Goal: Transaction & Acquisition: Purchase product/service

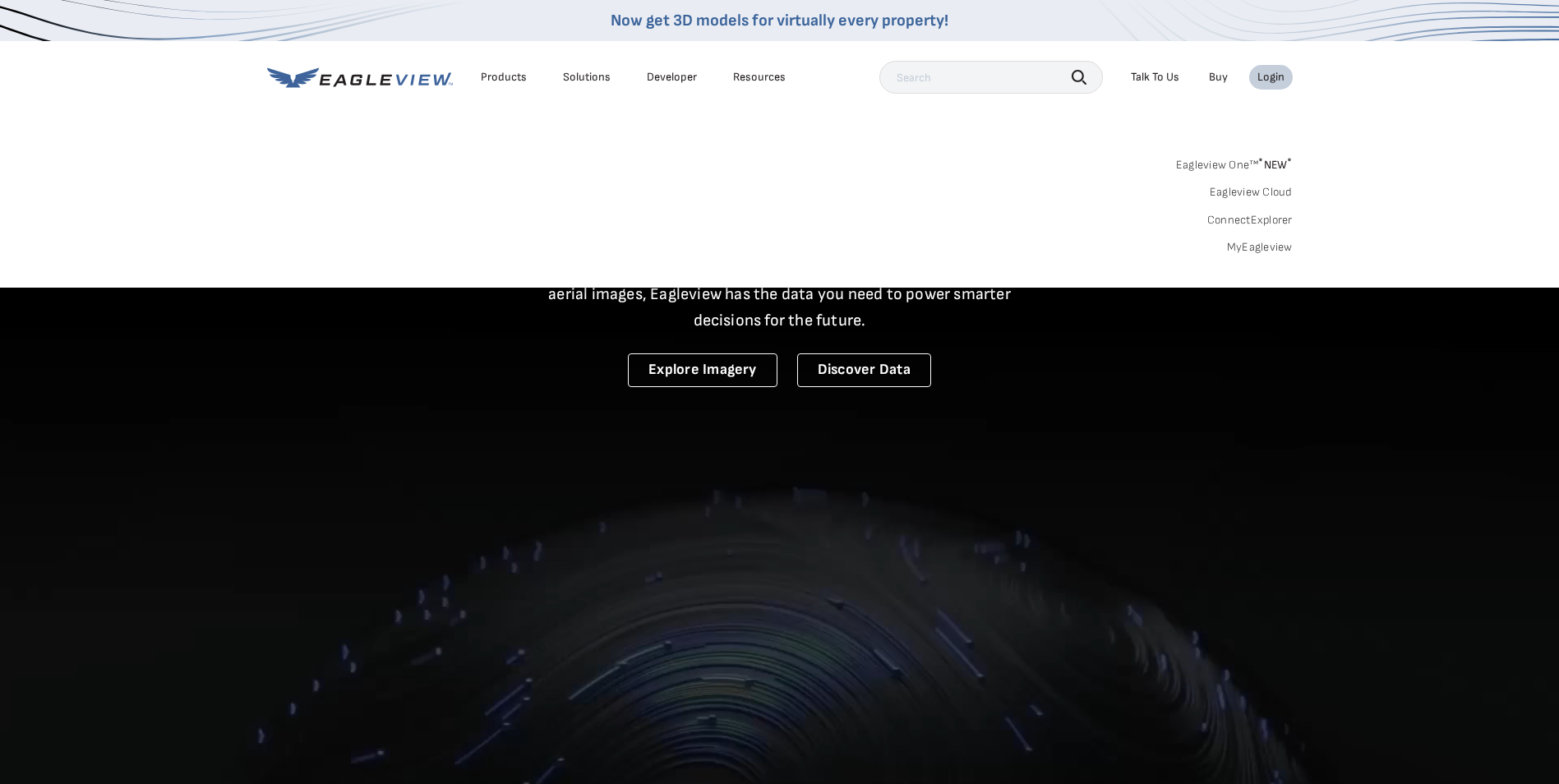
click at [1265, 244] on link "MyEagleview" at bounding box center [1260, 248] width 66 height 15
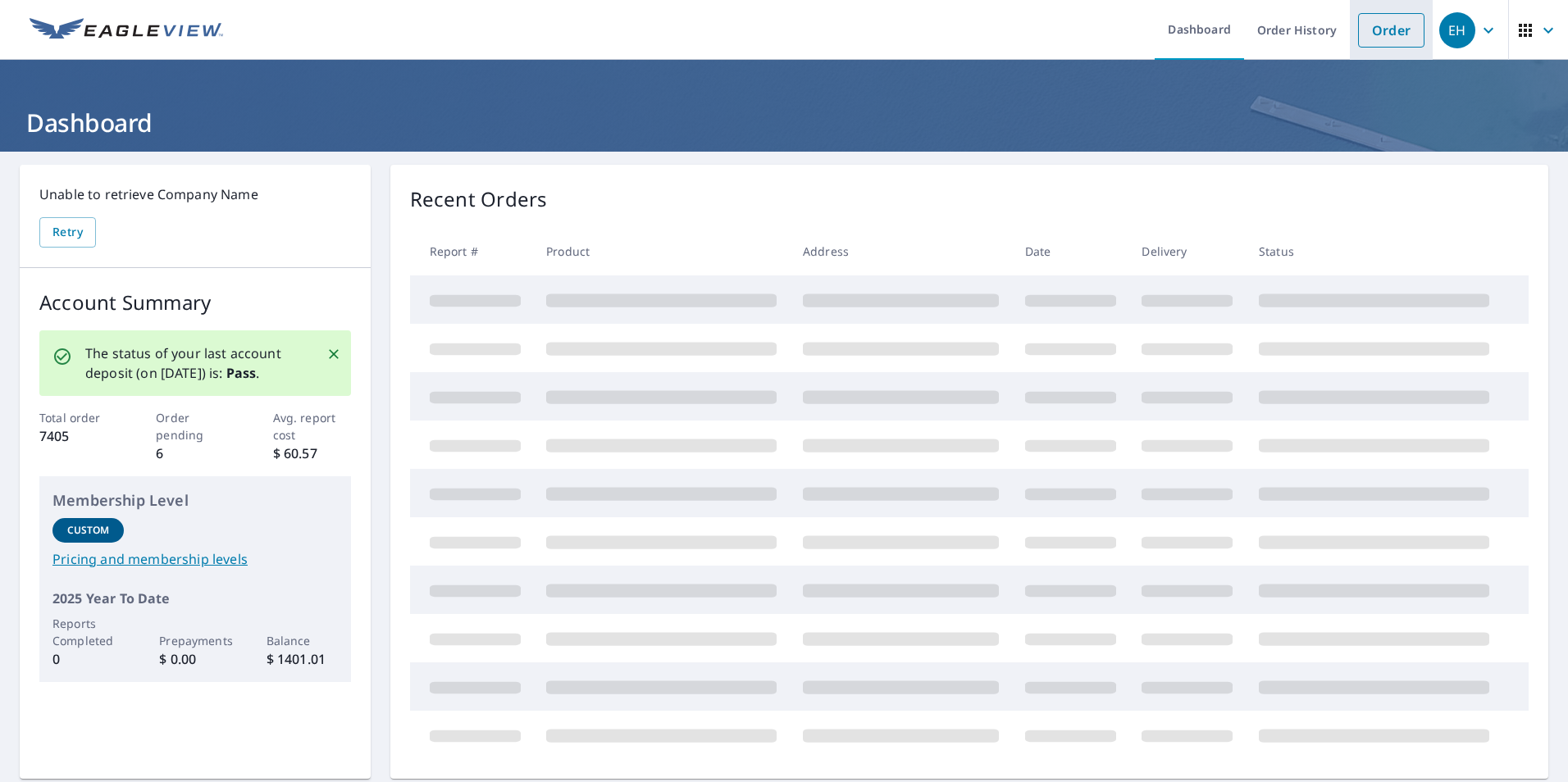
drag, startPoint x: 1375, startPoint y: 27, endPoint x: 1353, endPoint y: 31, distance: 22.4
click at [1375, 27] on link "Order" at bounding box center [1391, 30] width 67 height 34
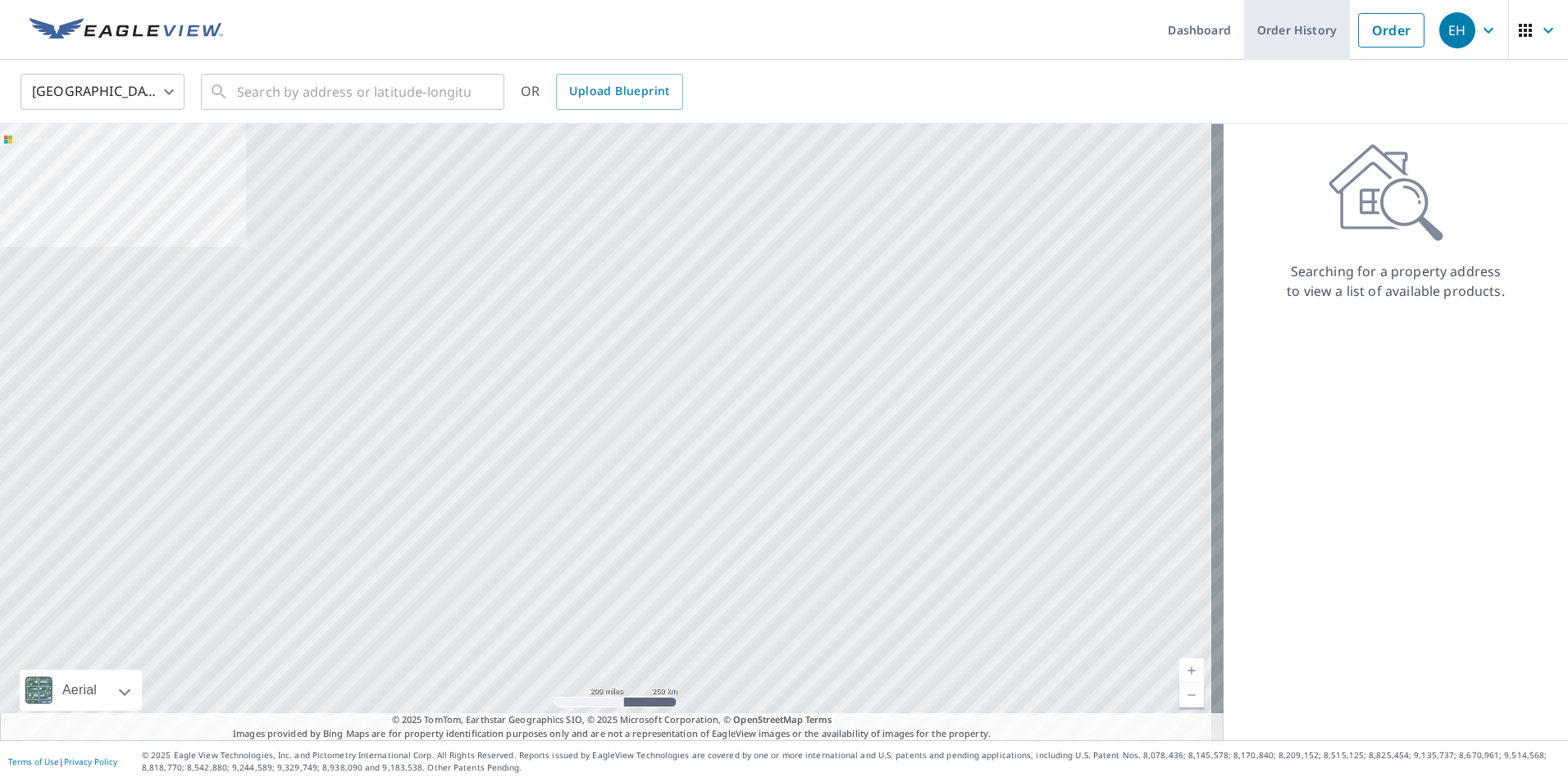
click at [1298, 40] on link "Order History" at bounding box center [1296, 30] width 106 height 60
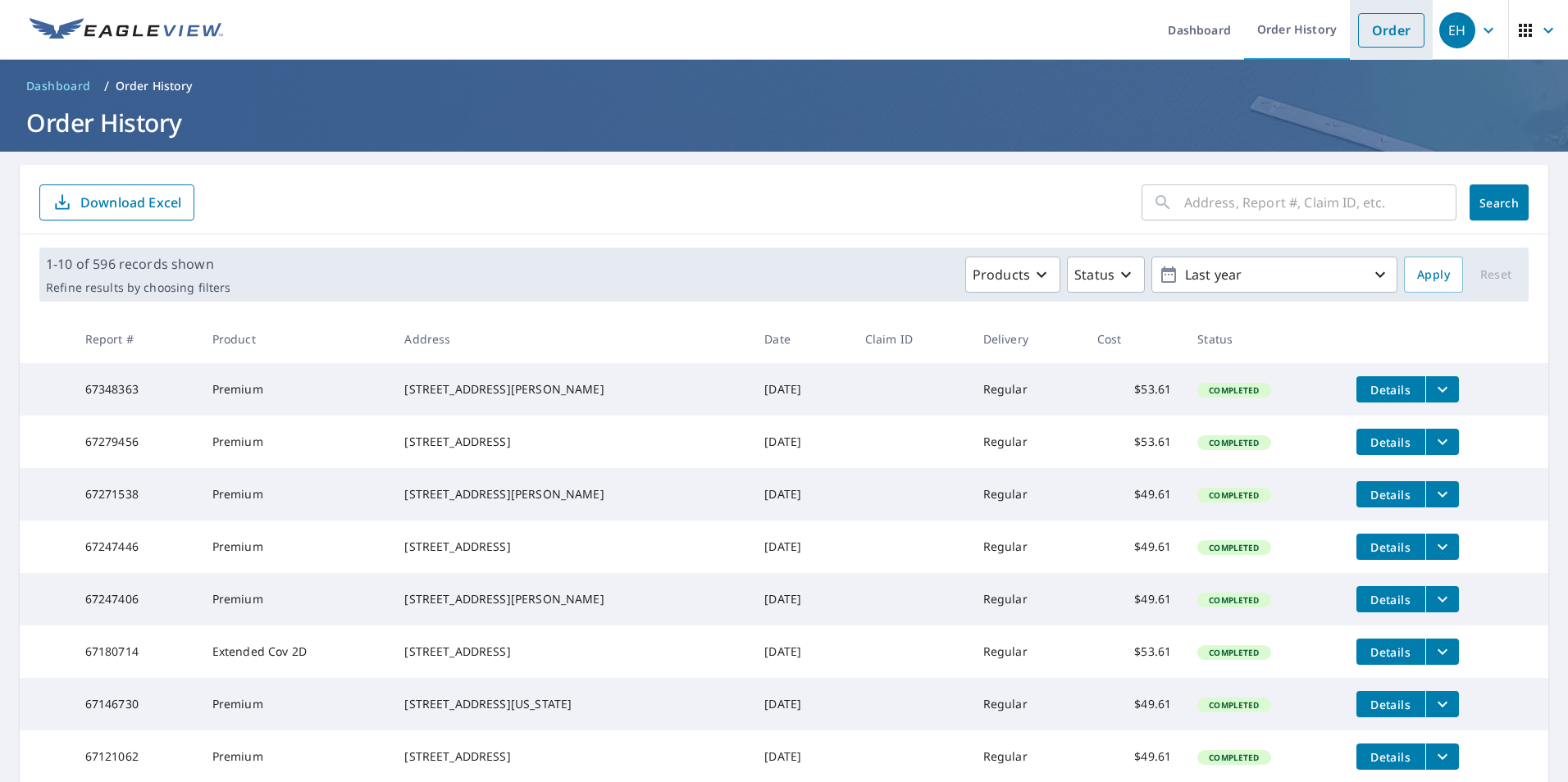
click at [1400, 38] on link "Order" at bounding box center [1391, 30] width 67 height 34
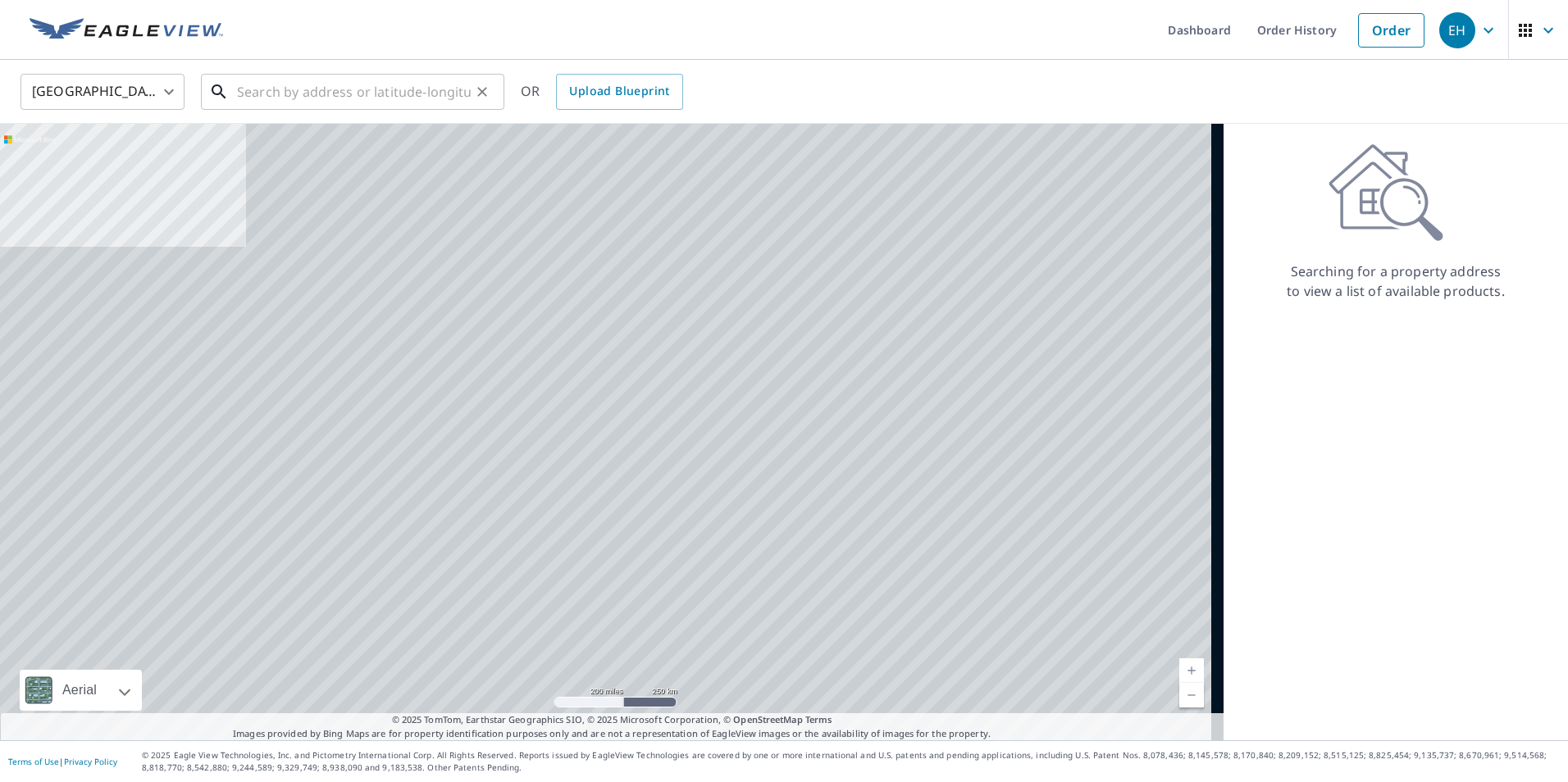
click at [398, 101] on input "text" at bounding box center [354, 92] width 234 height 46
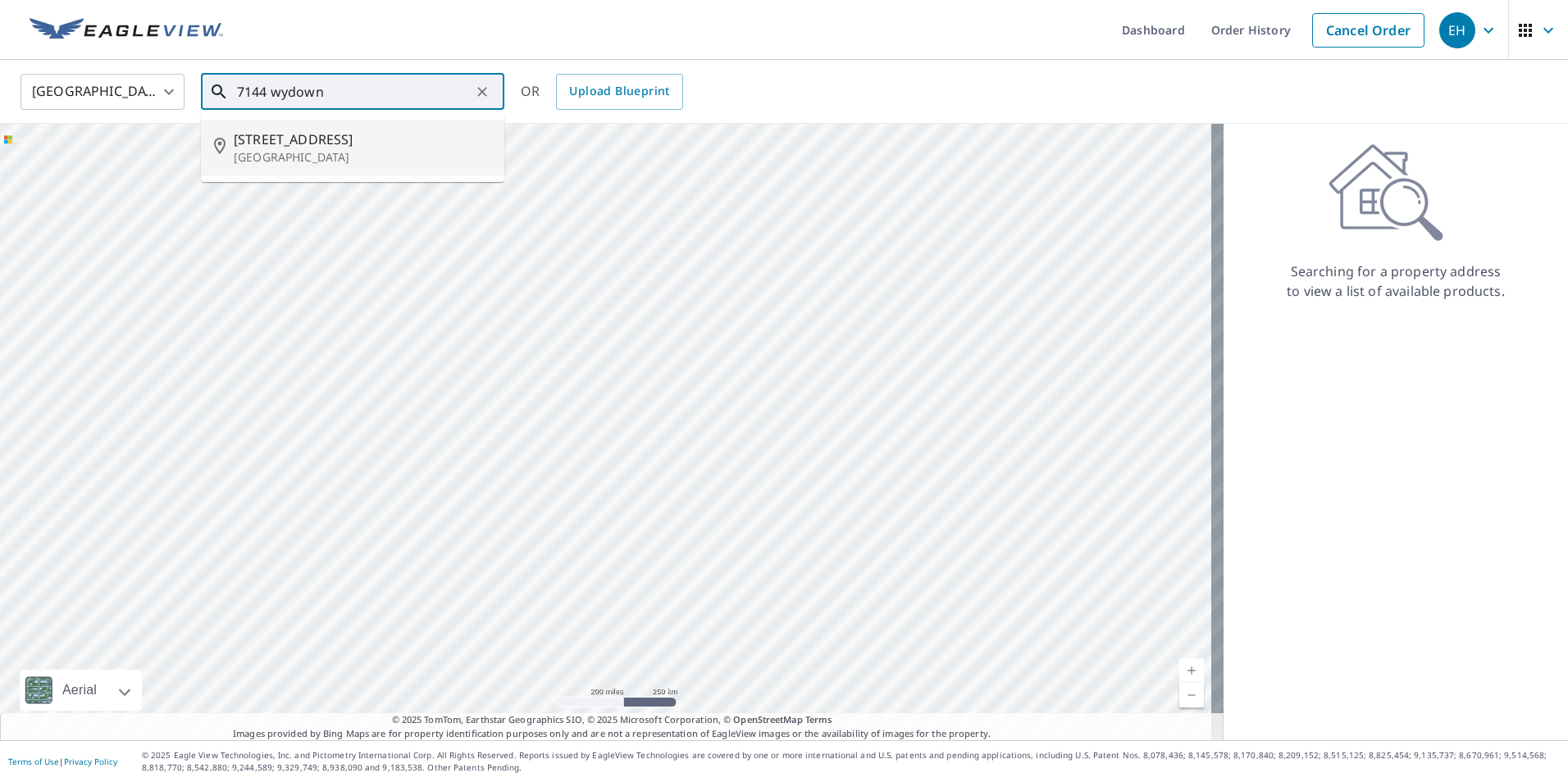
click at [356, 149] on p "[GEOGRAPHIC_DATA]" at bounding box center [362, 157] width 257 height 17
type input "[STREET_ADDRESS]"
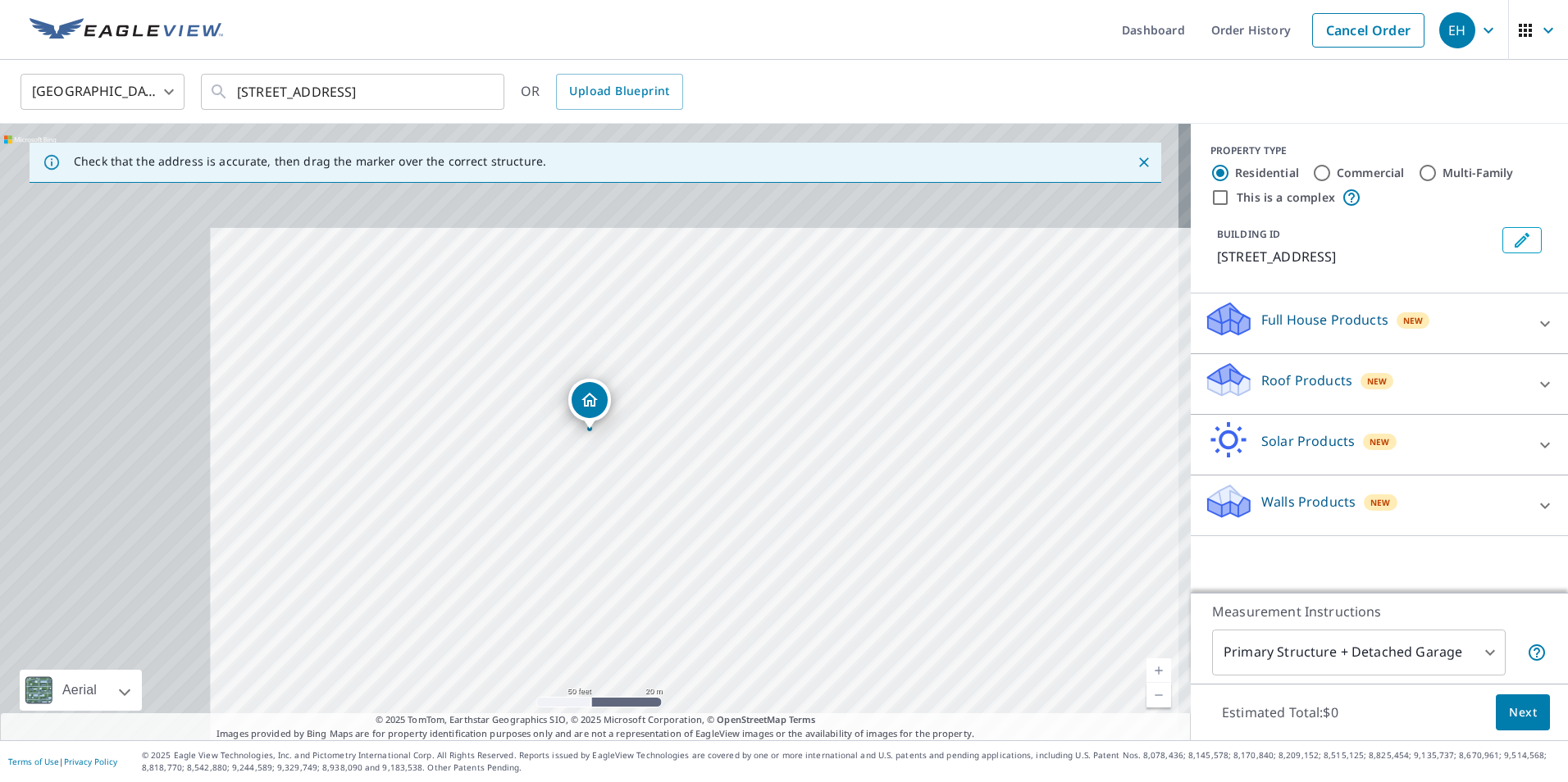
drag, startPoint x: 438, startPoint y: 301, endPoint x: 421, endPoint y: 389, distance: 89.6
click at [421, 389] on div "[STREET_ADDRESS]" at bounding box center [595, 432] width 1190 height 616
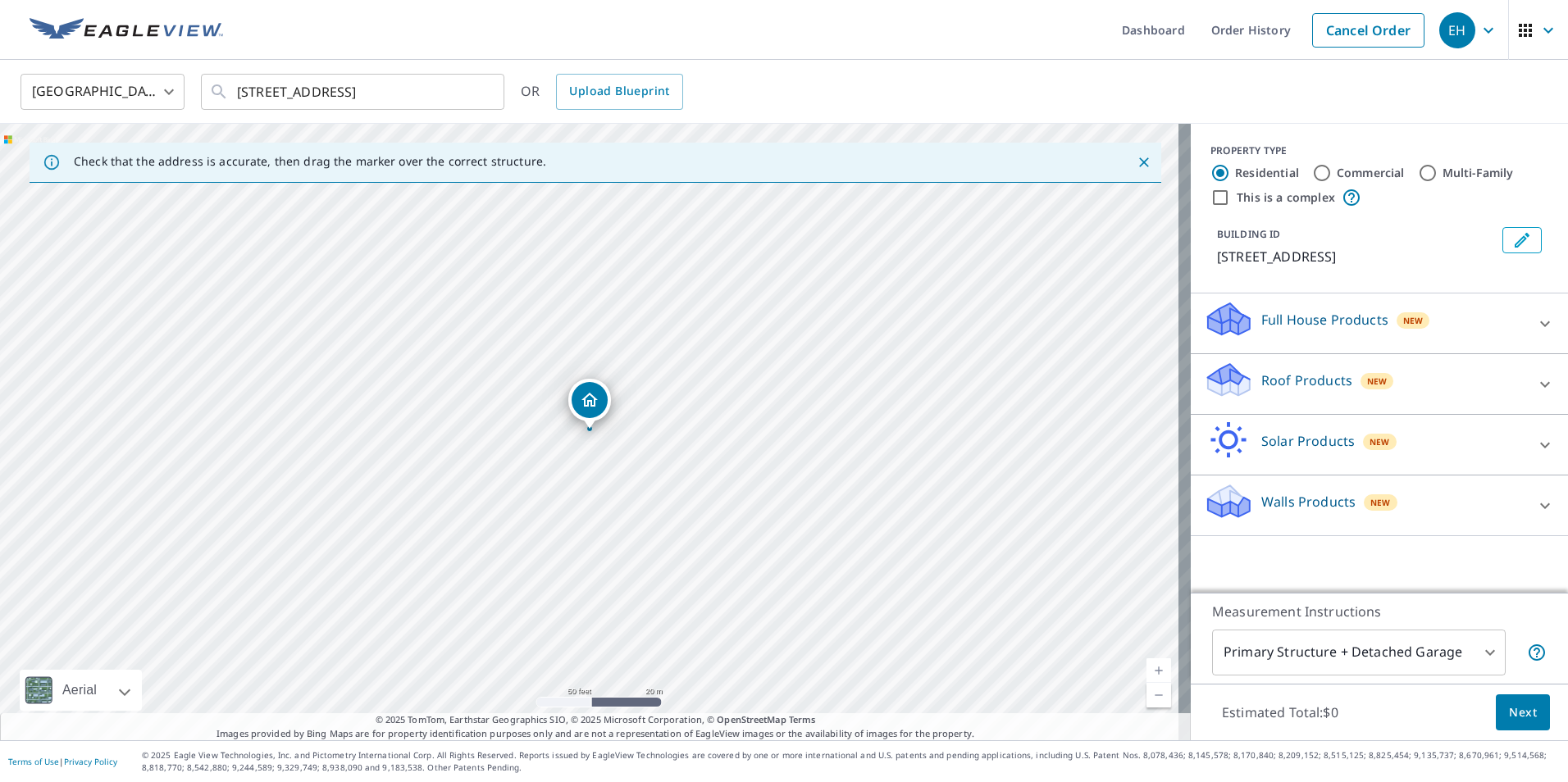
click at [1266, 307] on div "Full House Products New" at bounding box center [1364, 324] width 321 height 47
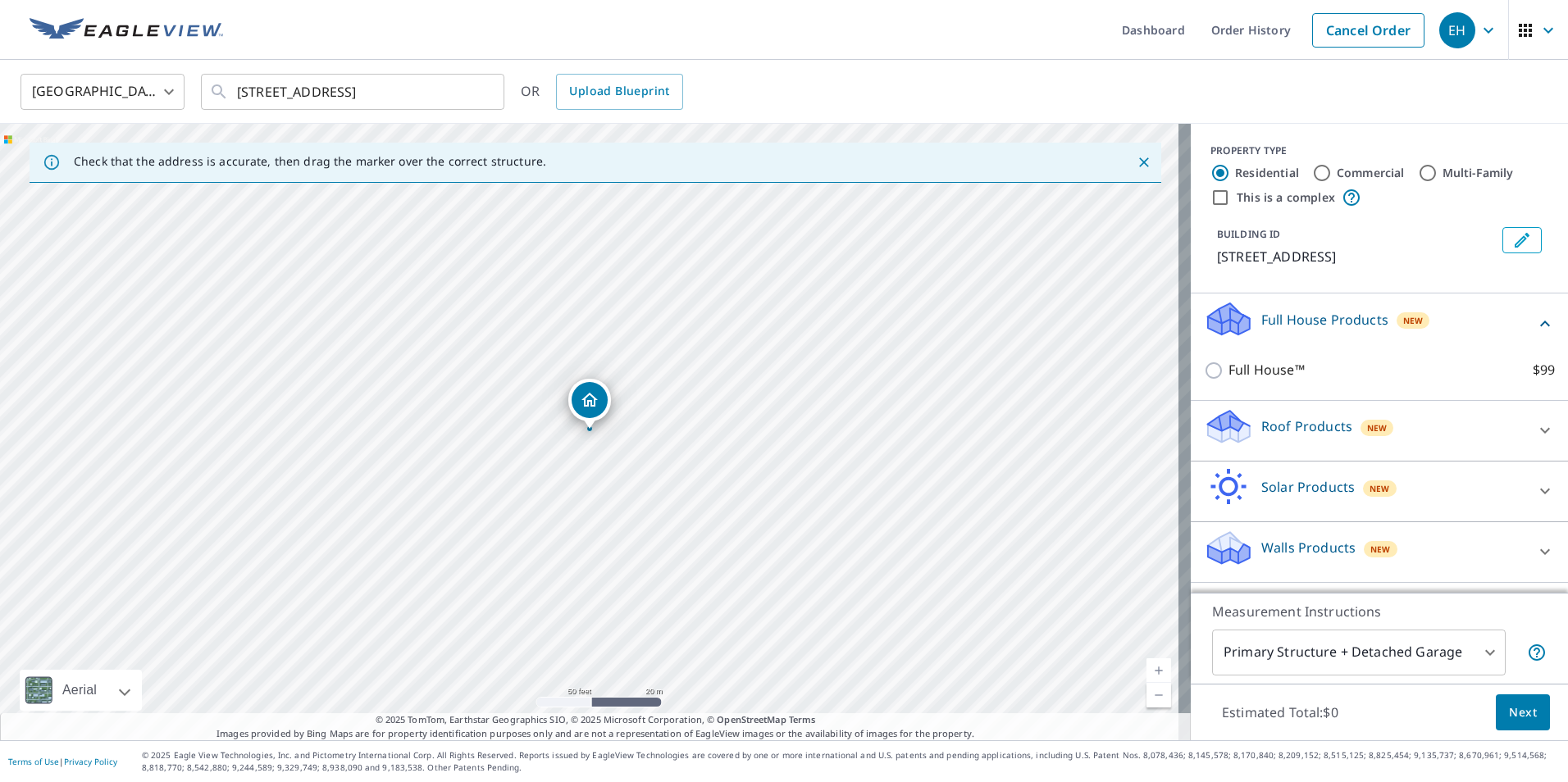
click at [1319, 477] on p "Solar Products" at bounding box center [1307, 487] width 93 height 20
click at [1319, 436] on p "Roof Products" at bounding box center [1306, 426] width 91 height 20
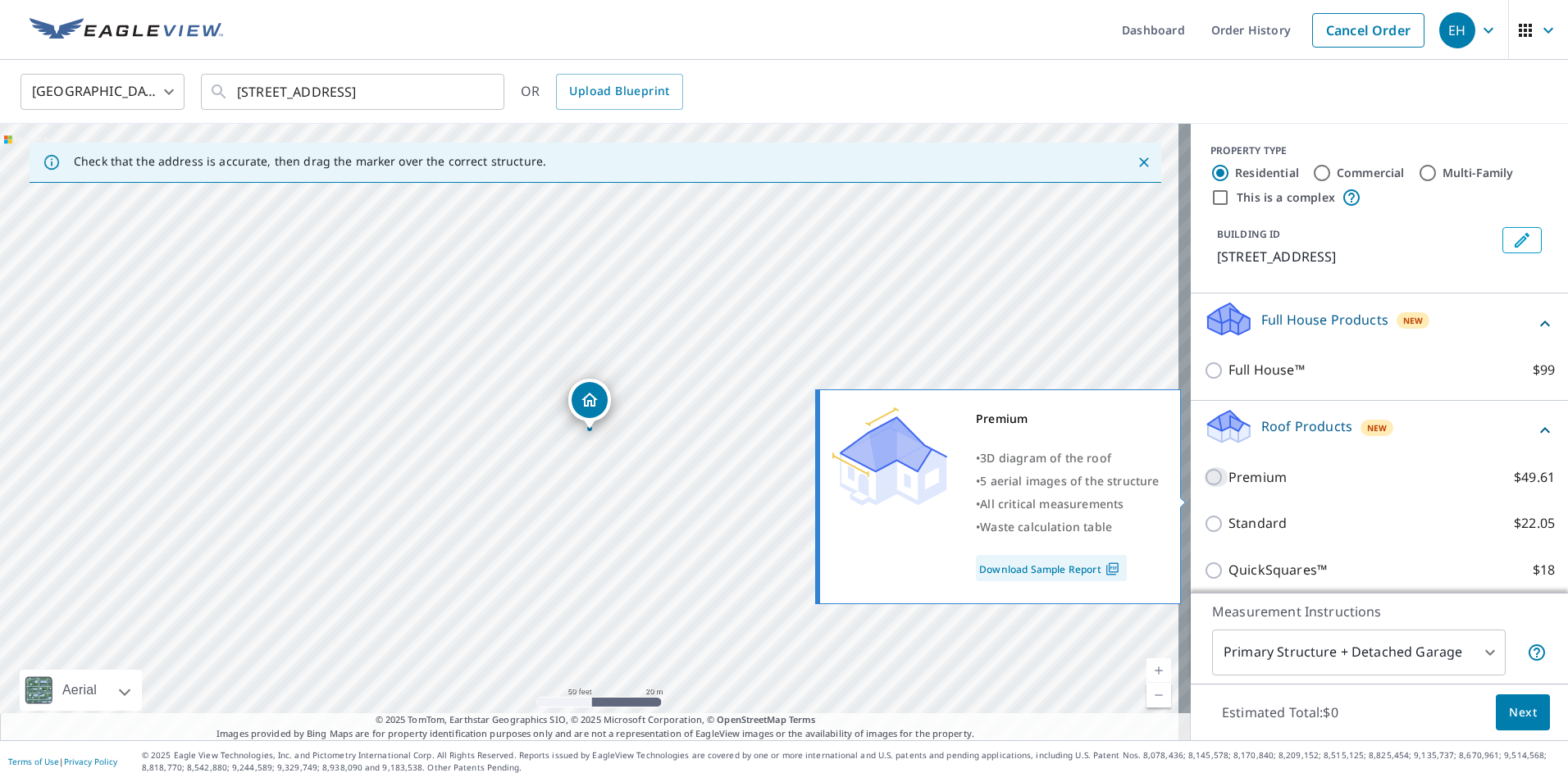
click at [1203, 487] on input "Premium $49.61" at bounding box center [1216, 478] width 25 height 20
checkbox input "true"
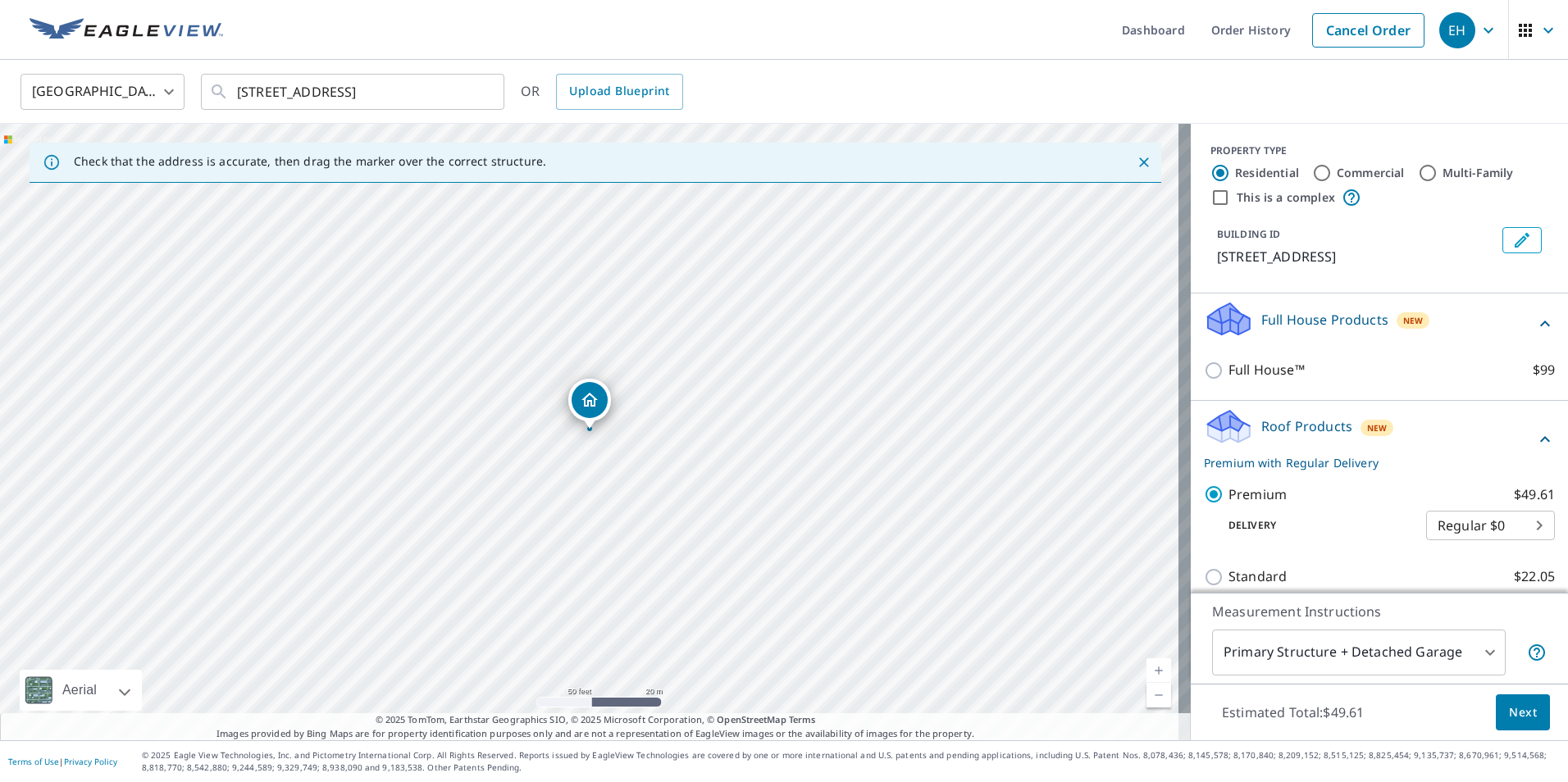
click at [1337, 656] on body "EH EH Dashboard Order History Cancel Order EH [GEOGRAPHIC_DATA] US ​ [STREET_AD…" at bounding box center [784, 391] width 1568 height 782
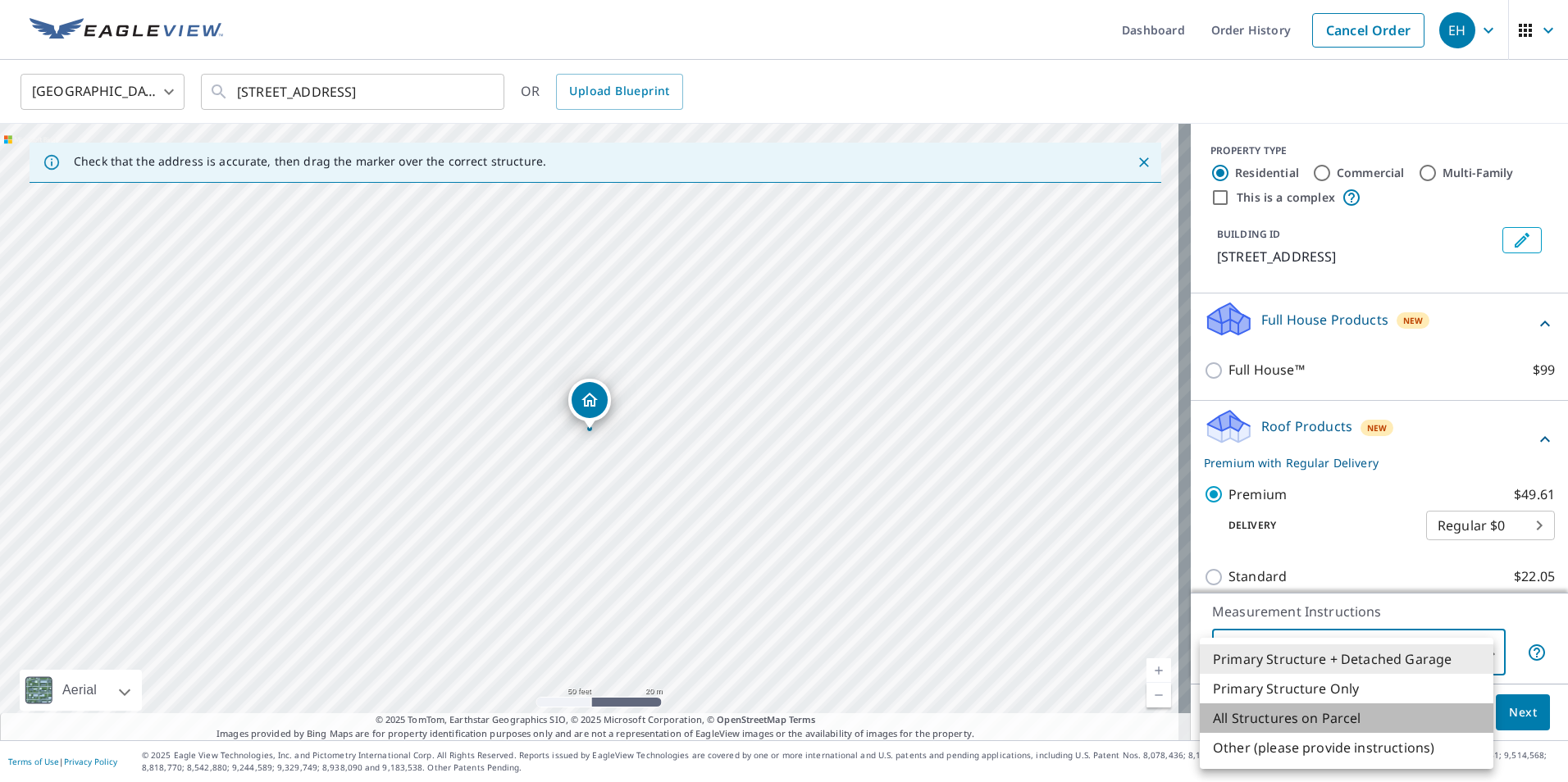
click at [1366, 713] on li "All Structures on Parcel" at bounding box center [1346, 717] width 294 height 29
type input "3"
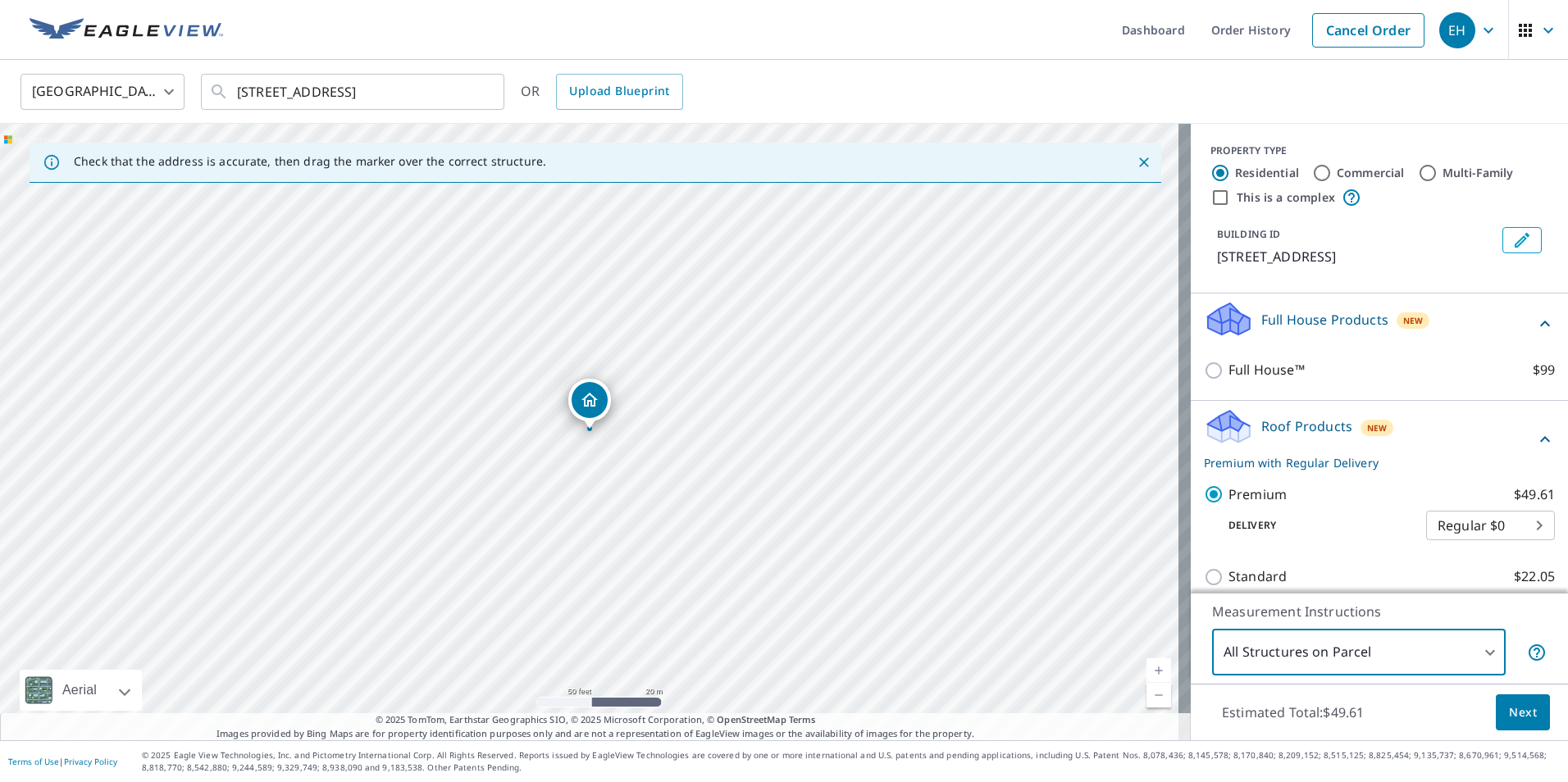
click at [1513, 719] on span "Next" at bounding box center [1522, 712] width 27 height 21
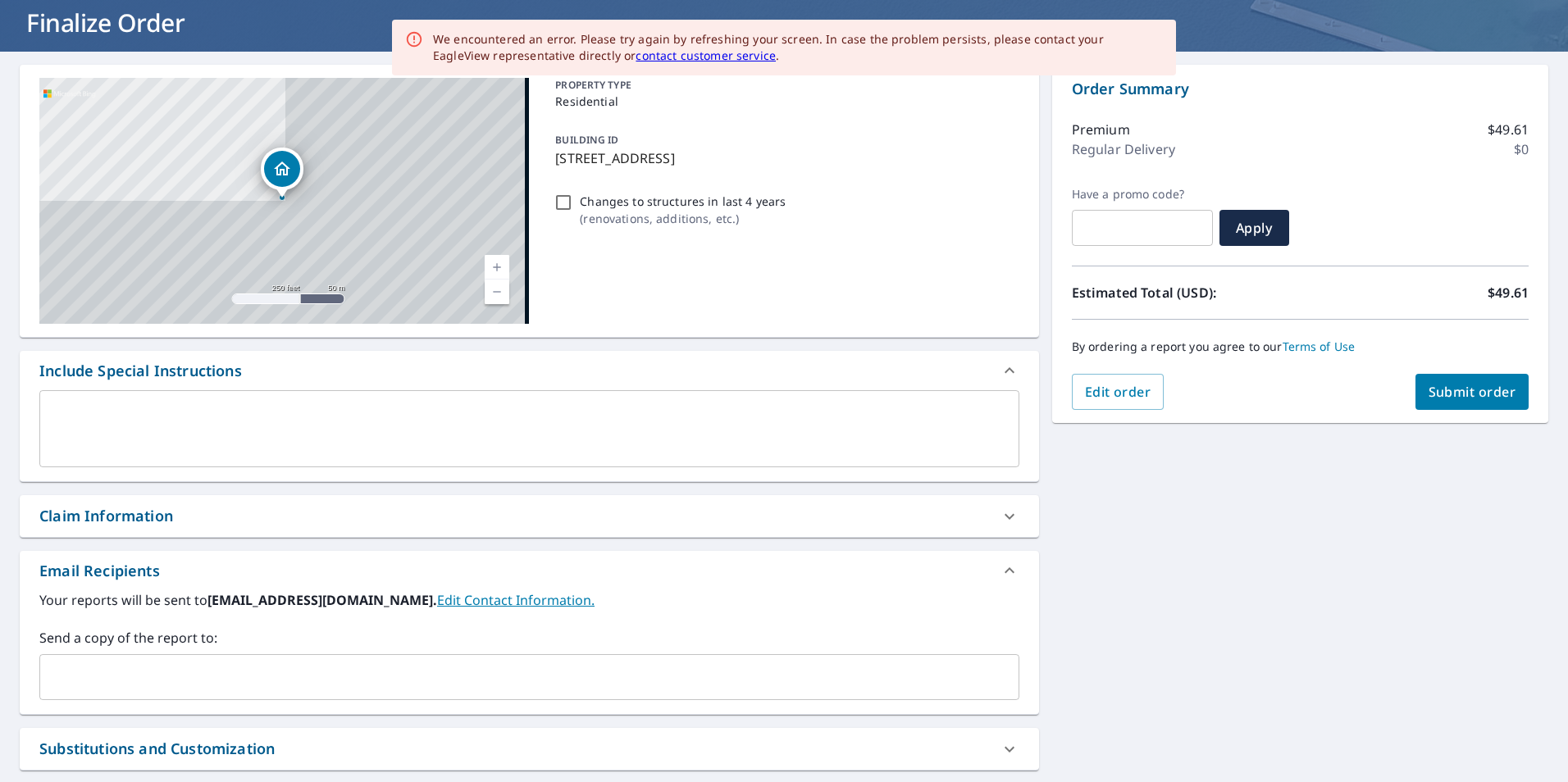
scroll to position [164, 0]
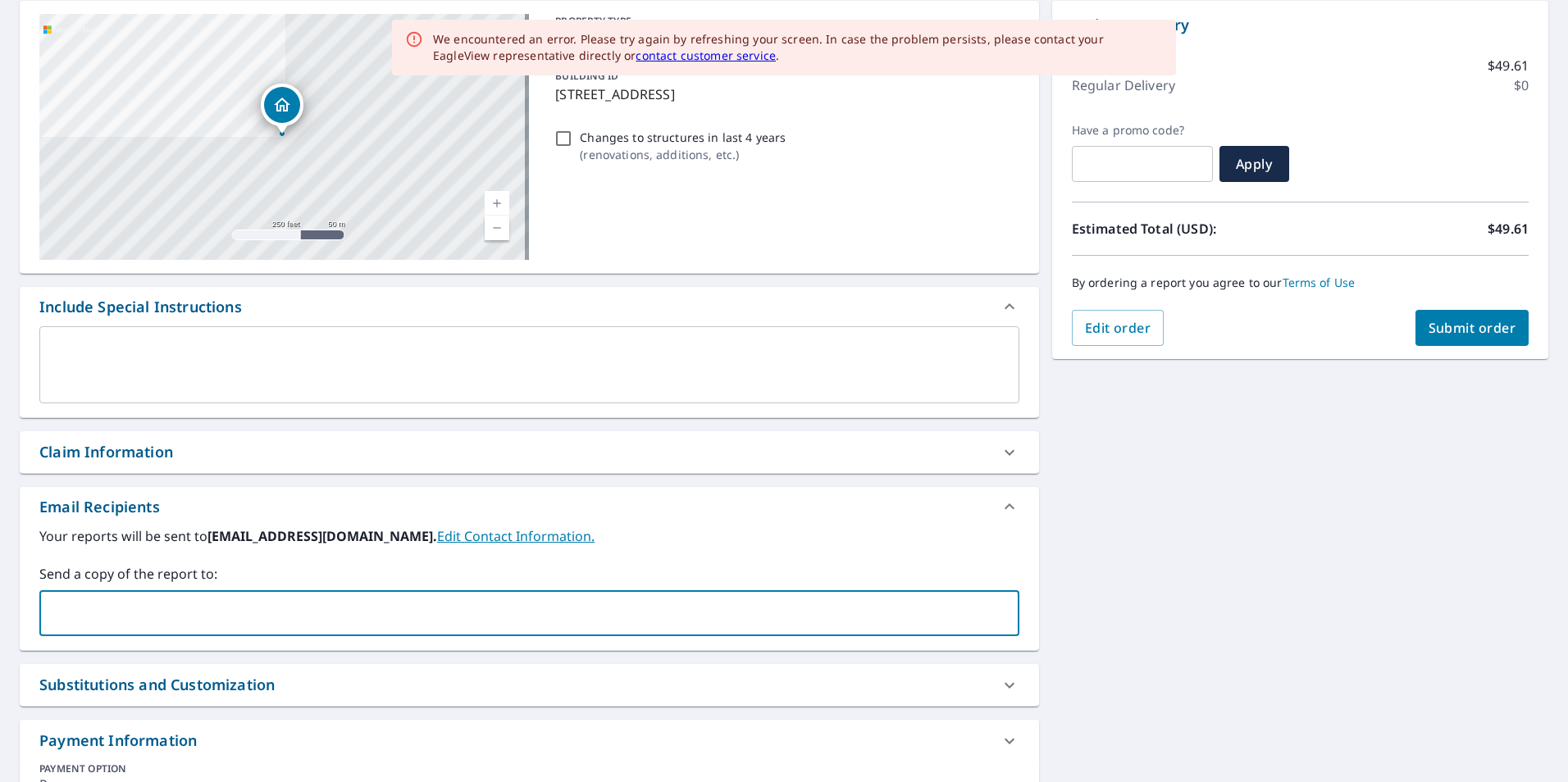
paste input "[EMAIL_ADDRESS][DOMAIN_NAME]"
type input "[EMAIL_ADDRESS][DOMAIN_NAME]"
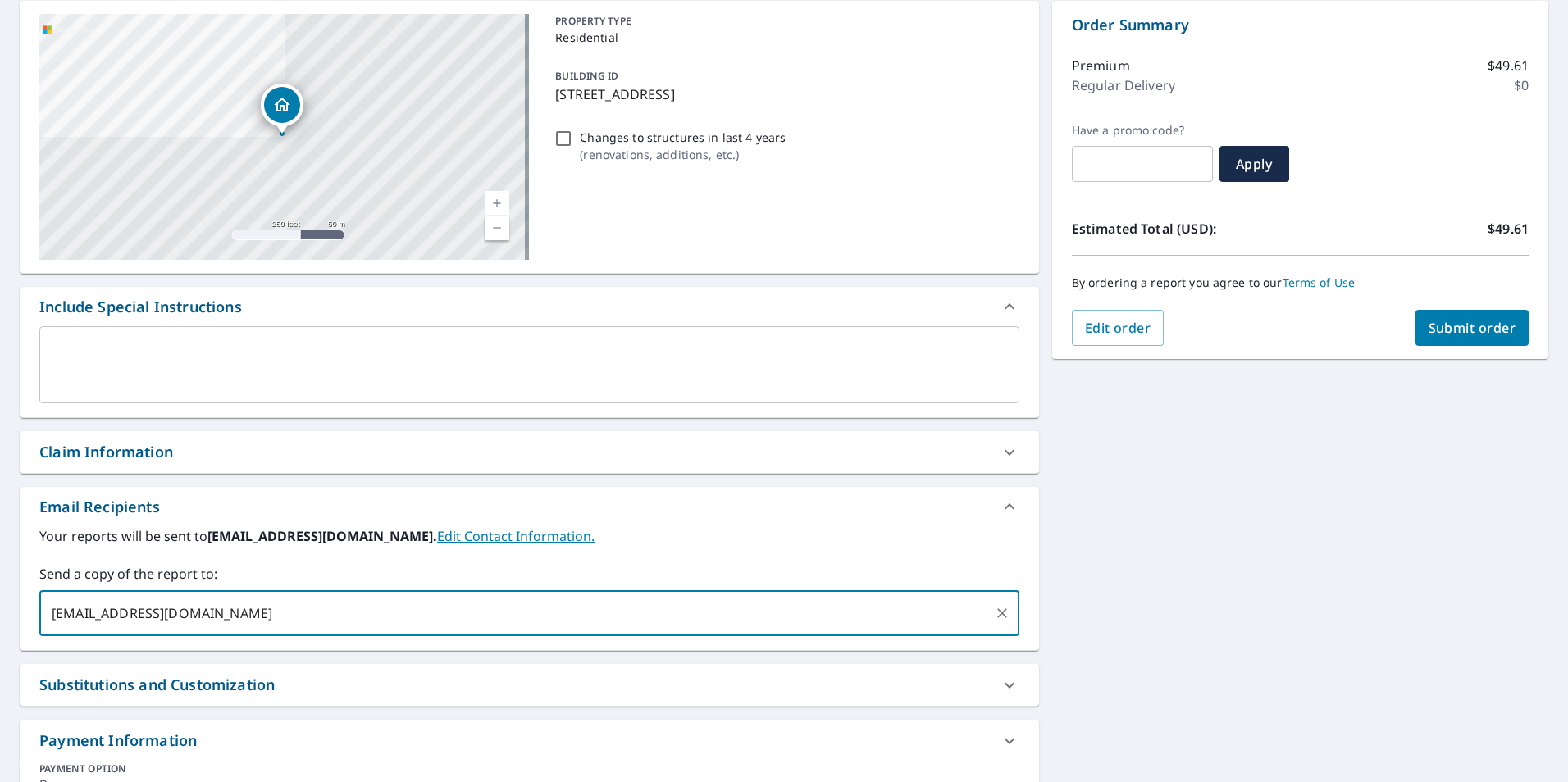
checkbox input "true"
type input "[EMAIL_ADDRESS][DOMAIN_NAME]"
checkbox input "true"
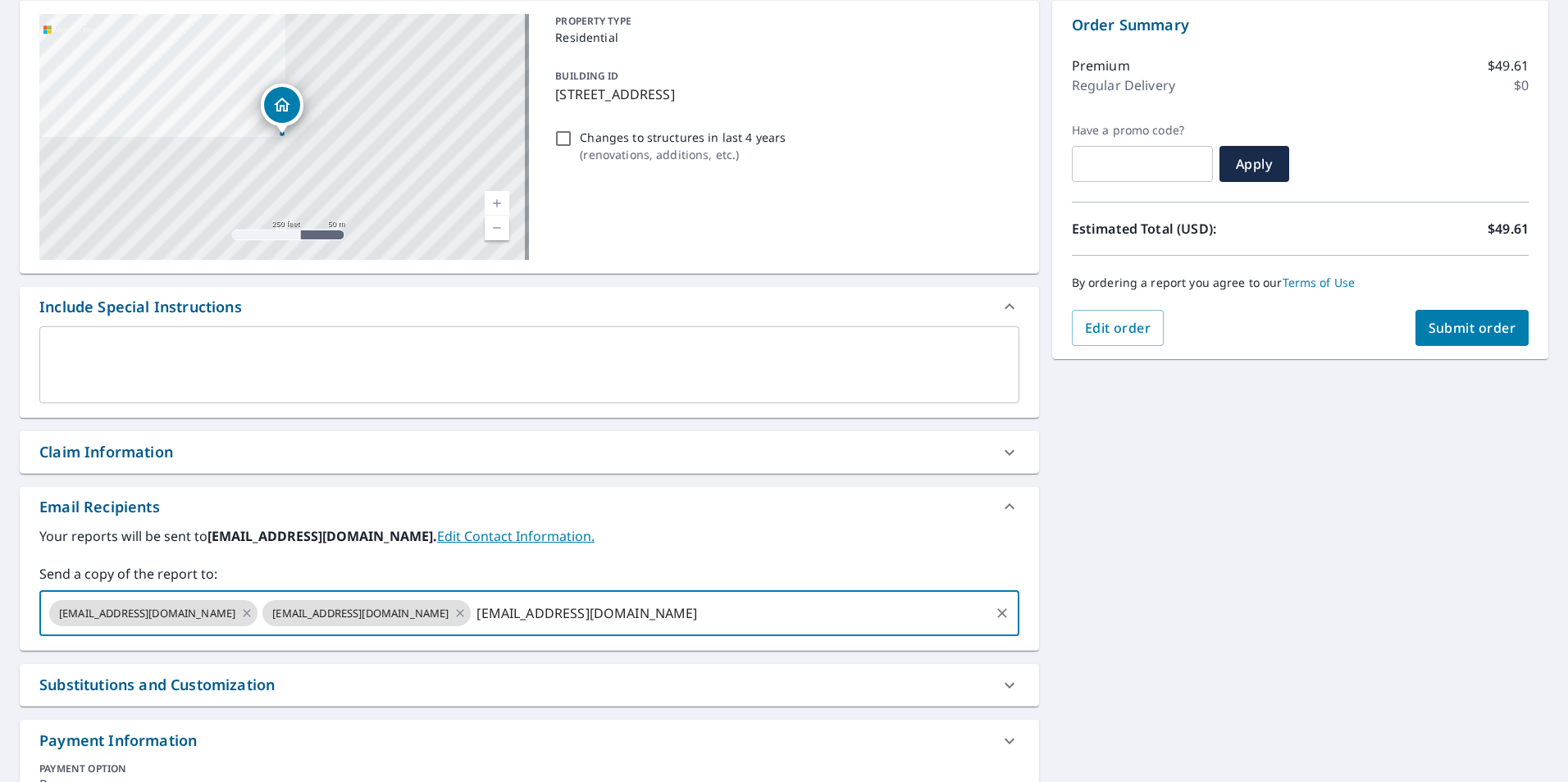
type input "[EMAIL_ADDRESS][DOMAIN_NAME]"
checkbox input "true"
type input "[EMAIL_ADDRESS][DOMAIN_NAME]"
click at [1451, 322] on span "Submit order" at bounding box center [1471, 328] width 87 height 18
checkbox input "true"
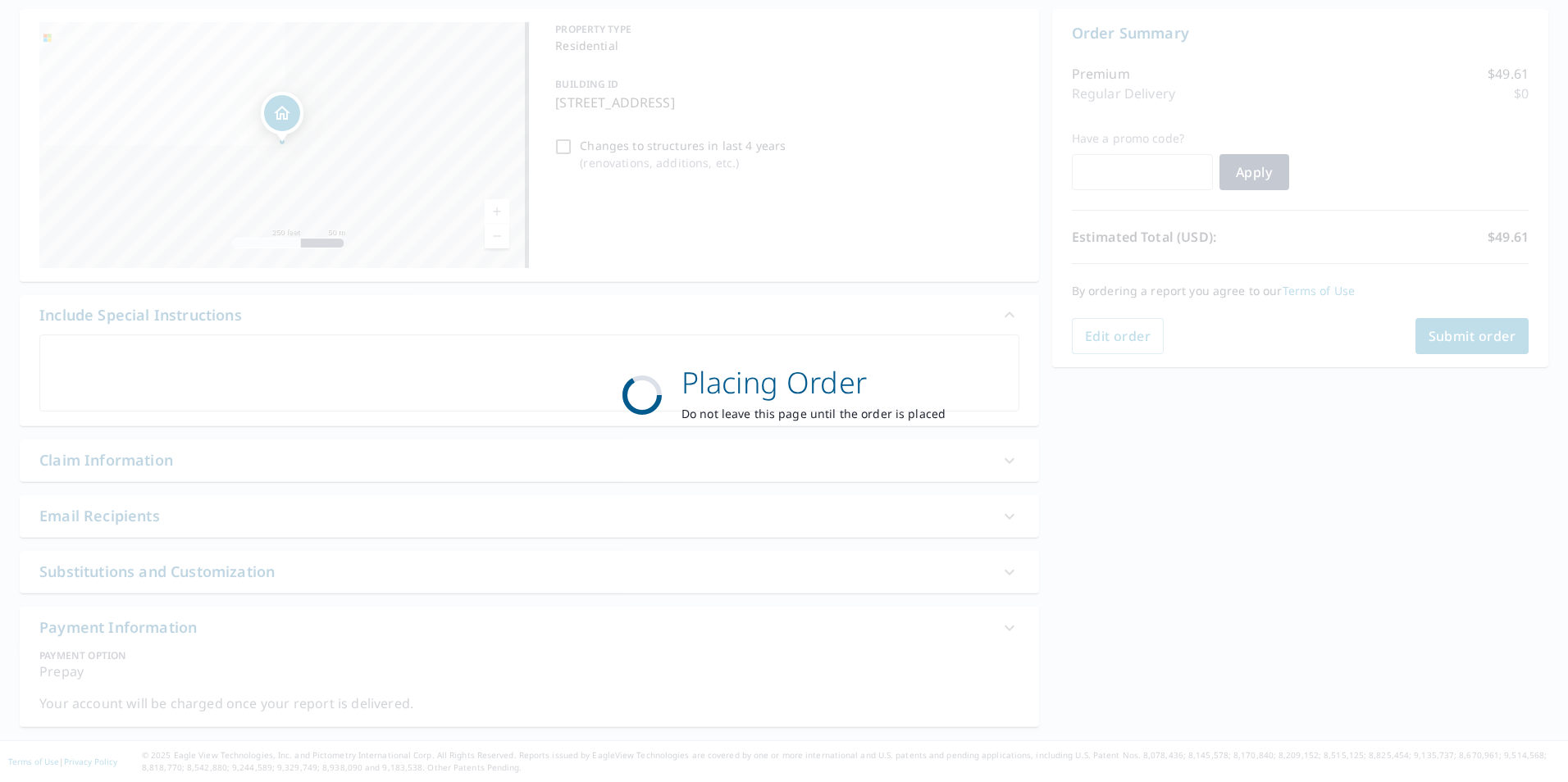
scroll to position [156, 0]
